Goal: Transaction & Acquisition: Purchase product/service

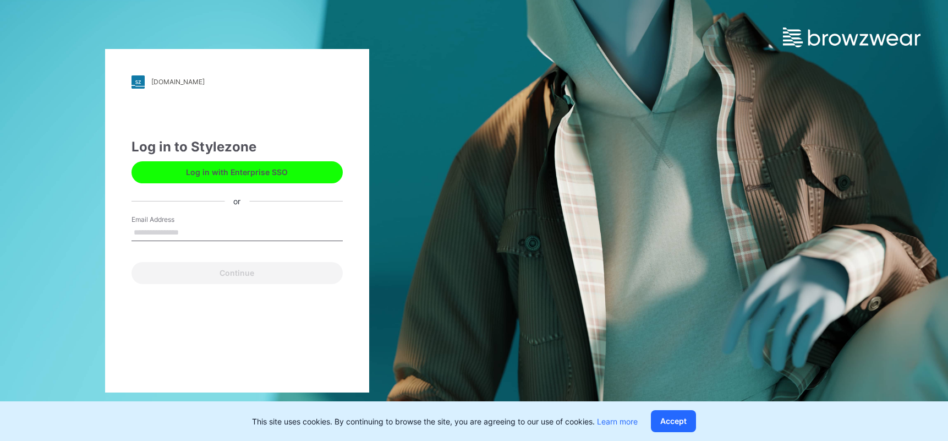
type input "**********"
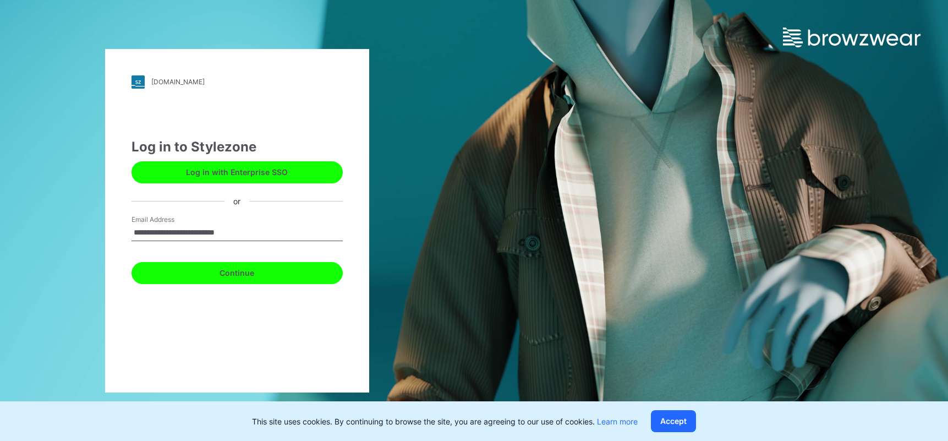
click at [229, 264] on button "Continue" at bounding box center [237, 273] width 211 height 22
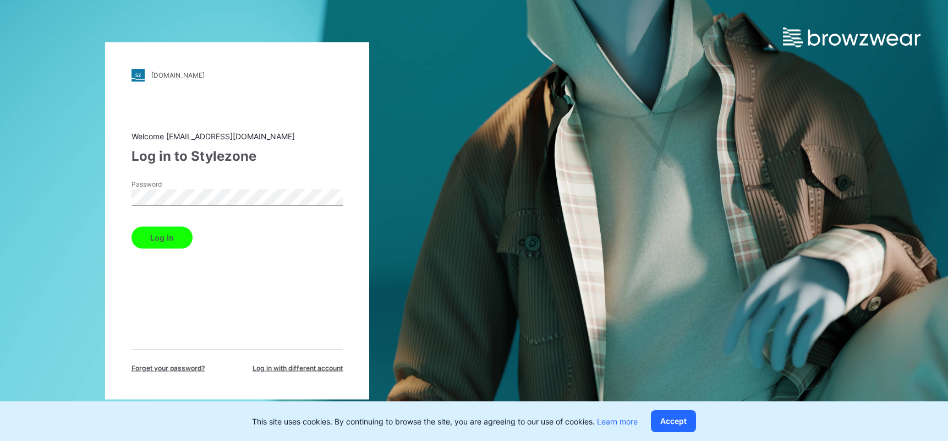
click at [177, 230] on button "Log in" at bounding box center [162, 237] width 61 height 22
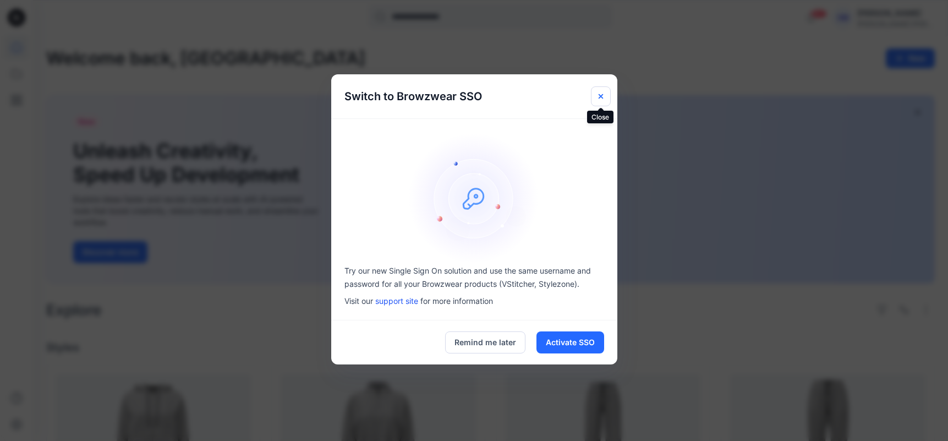
click at [604, 101] on button "Close" at bounding box center [601, 96] width 20 height 20
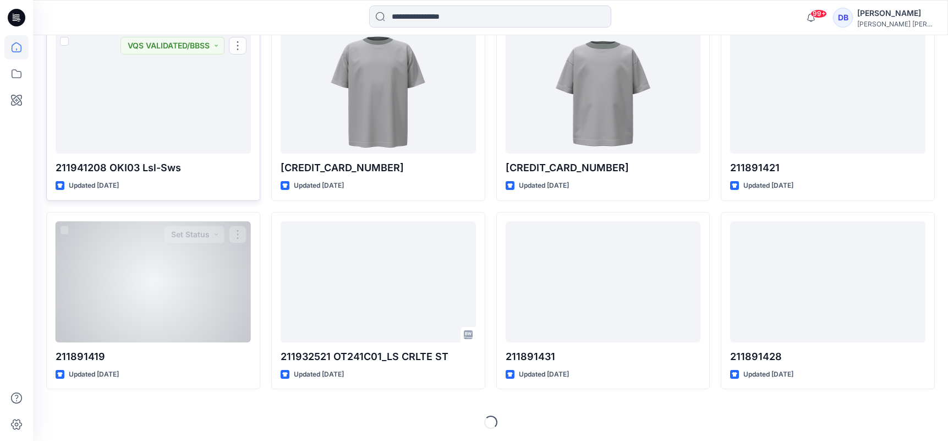
scroll to position [531, 0]
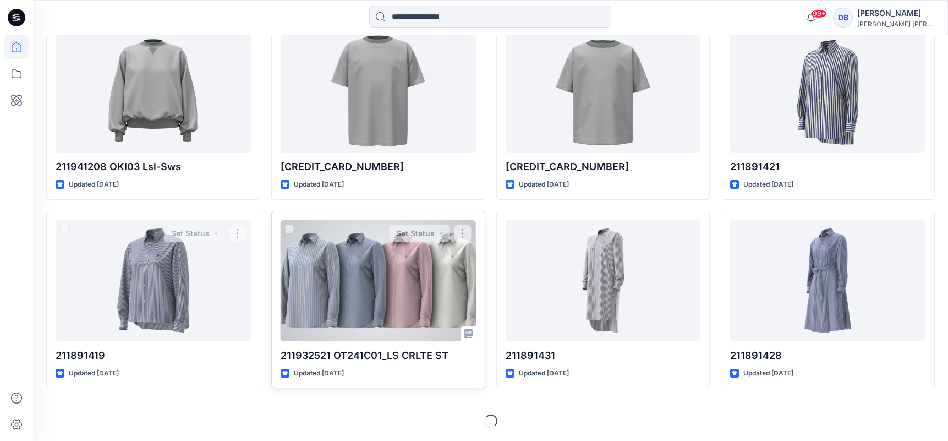
click at [417, 289] on div at bounding box center [378, 280] width 195 height 121
